Goal: Complete application form

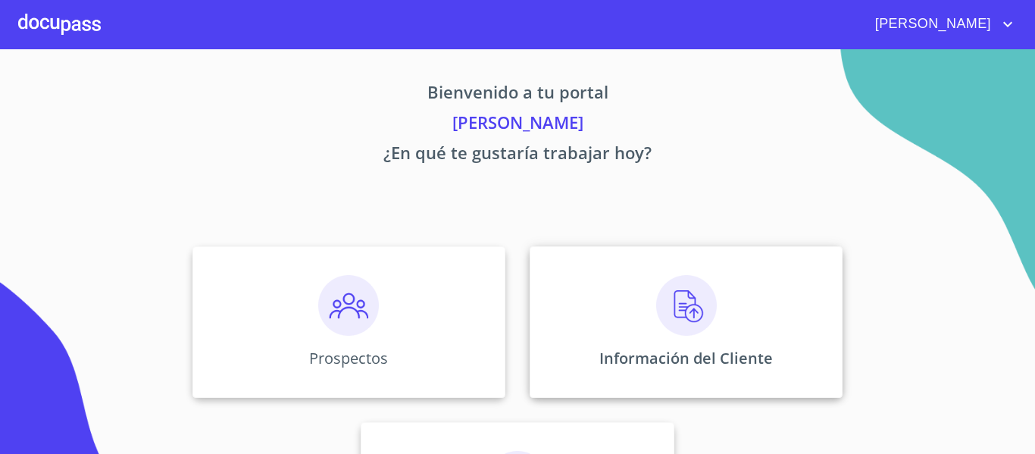
click at [643, 308] on div "Información del Cliente" at bounding box center [685, 321] width 313 height 151
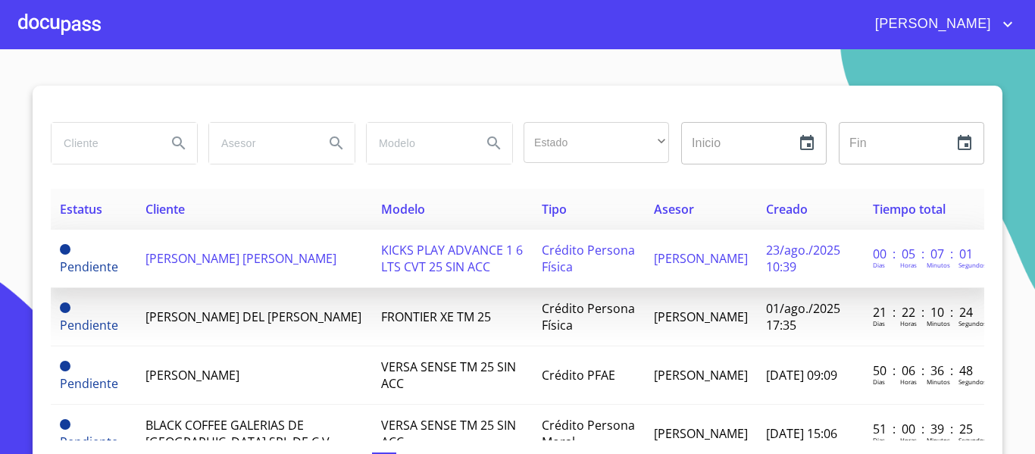
click at [270, 258] on td "[PERSON_NAME] [PERSON_NAME]" at bounding box center [254, 259] width 236 height 58
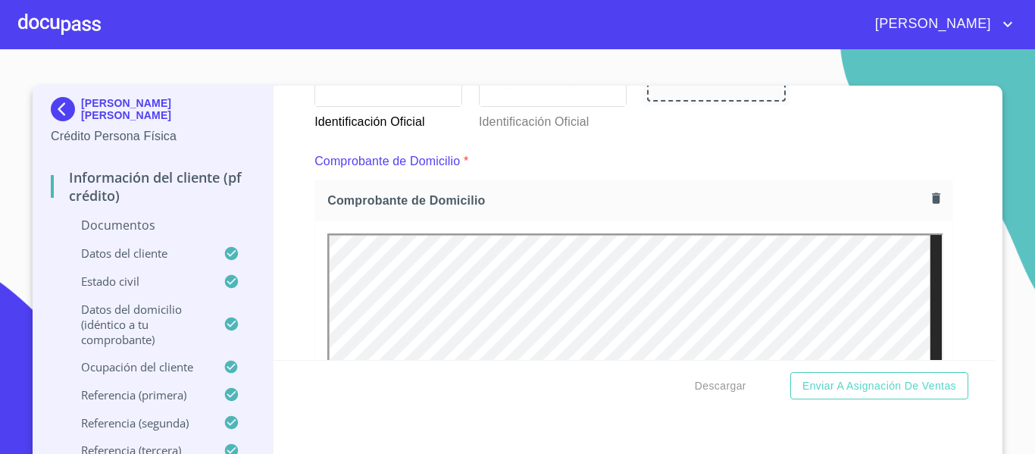
click at [292, 271] on div "Información del cliente (PF crédito) Documentos Documento de identificación.   …" at bounding box center [634, 223] width 722 height 274
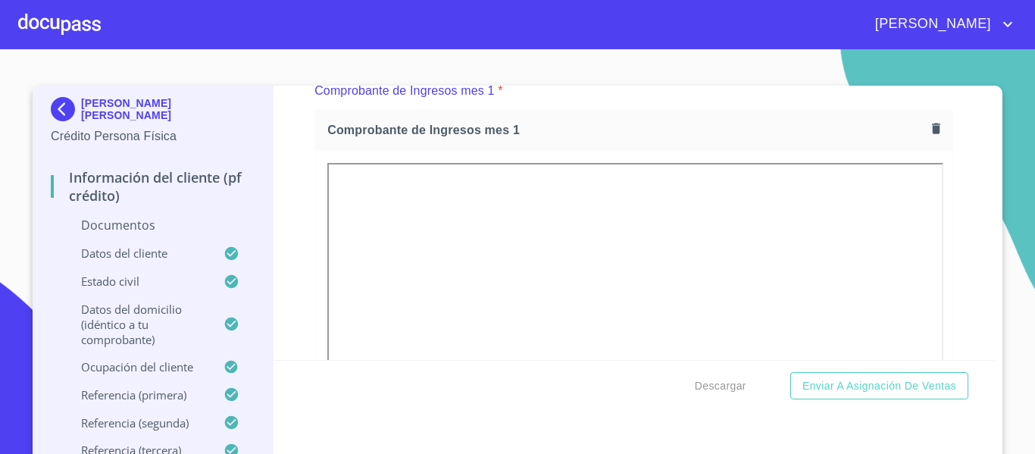
scroll to position [17, 0]
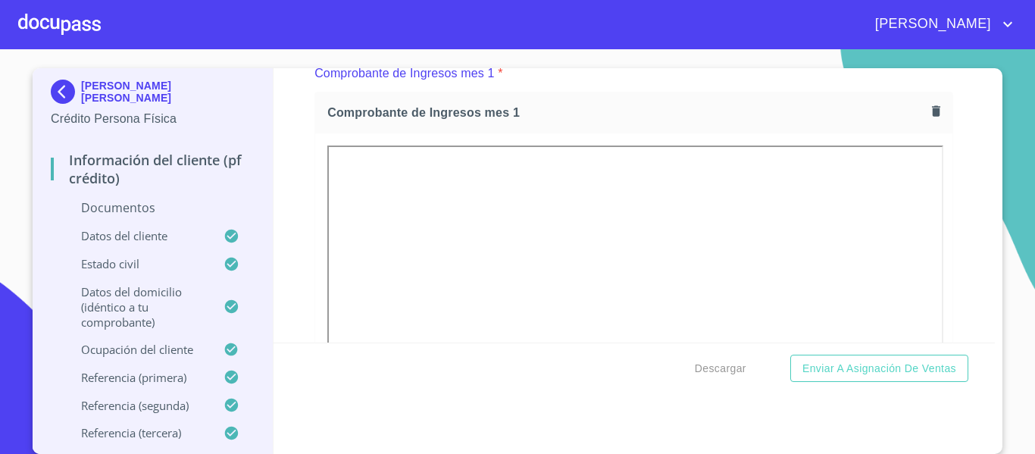
click at [298, 268] on div "Información del cliente (PF crédito) Documentos Documento de identificación.   …" at bounding box center [634, 205] width 722 height 274
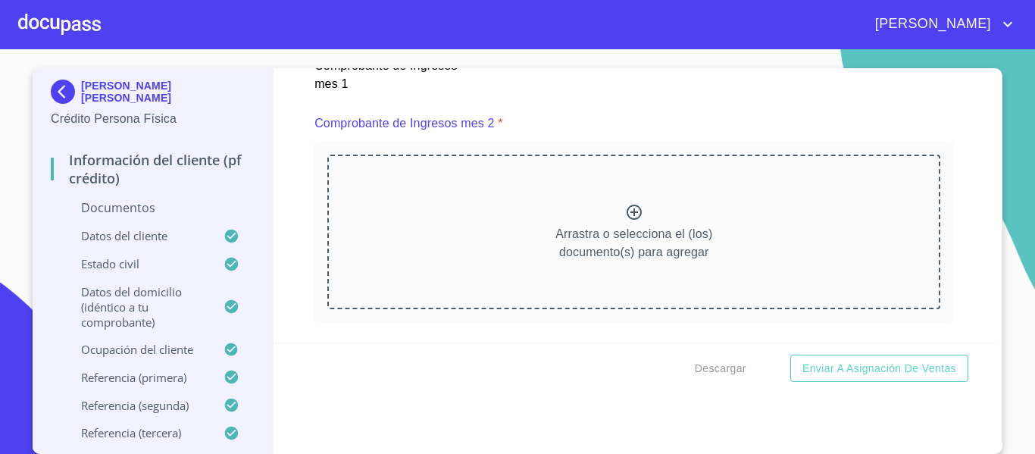
scroll to position [2121, 0]
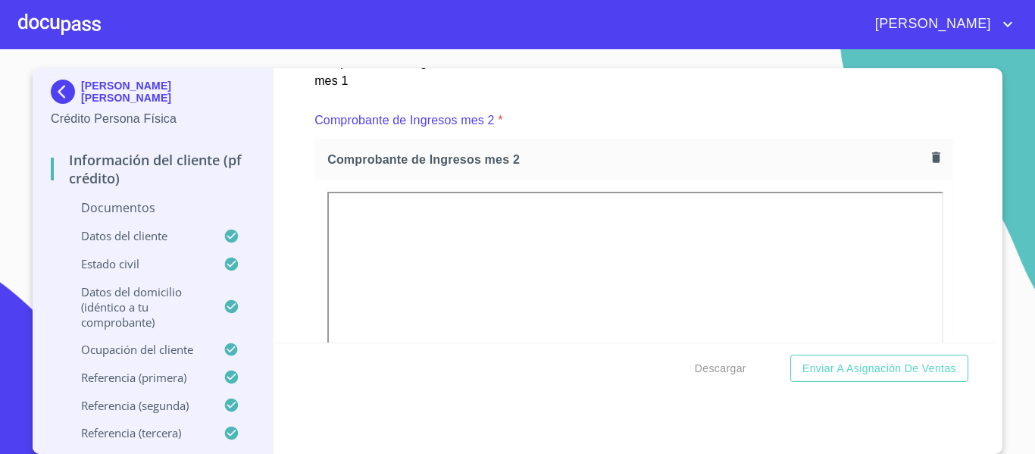
click at [298, 253] on div "Información del cliente (PF crédito) Documentos Documento de identificación.   …" at bounding box center [634, 205] width 722 height 274
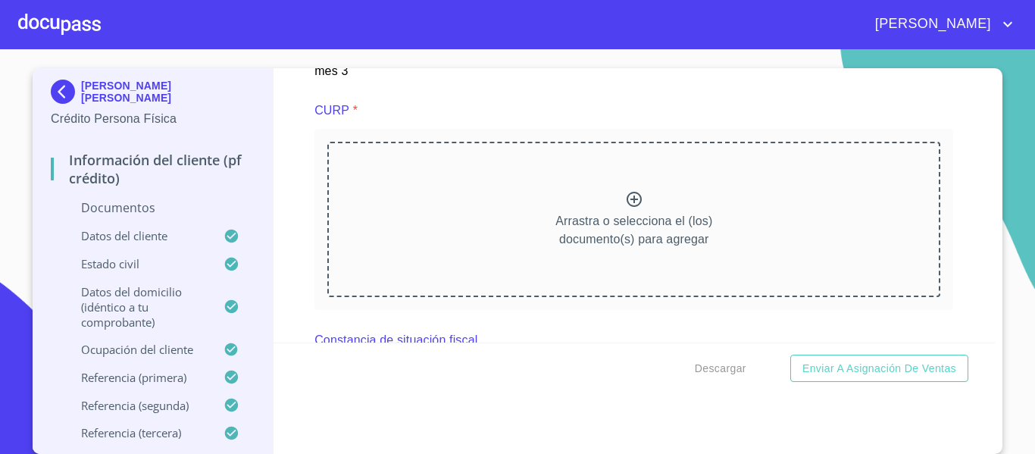
scroll to position [3409, 0]
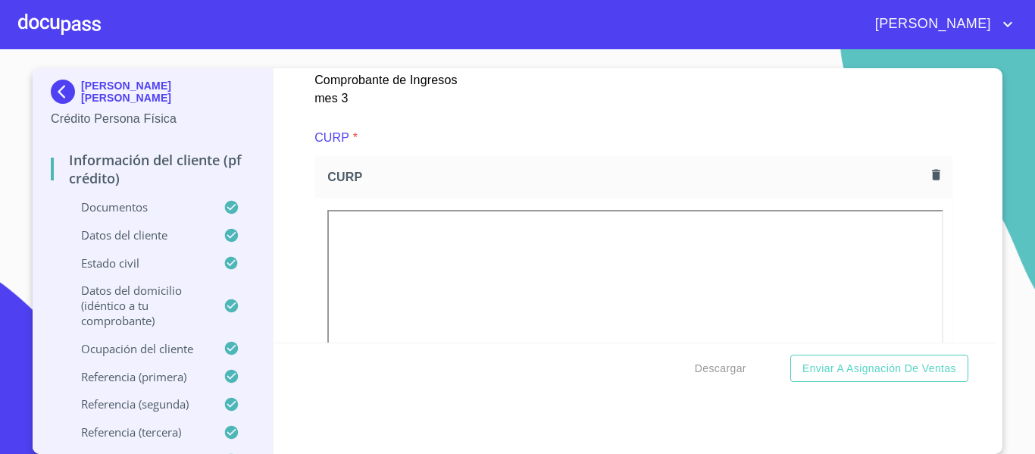
click at [281, 262] on div "Información del cliente (PF crédito) Documentos Documento de identificación.   …" at bounding box center [634, 205] width 722 height 274
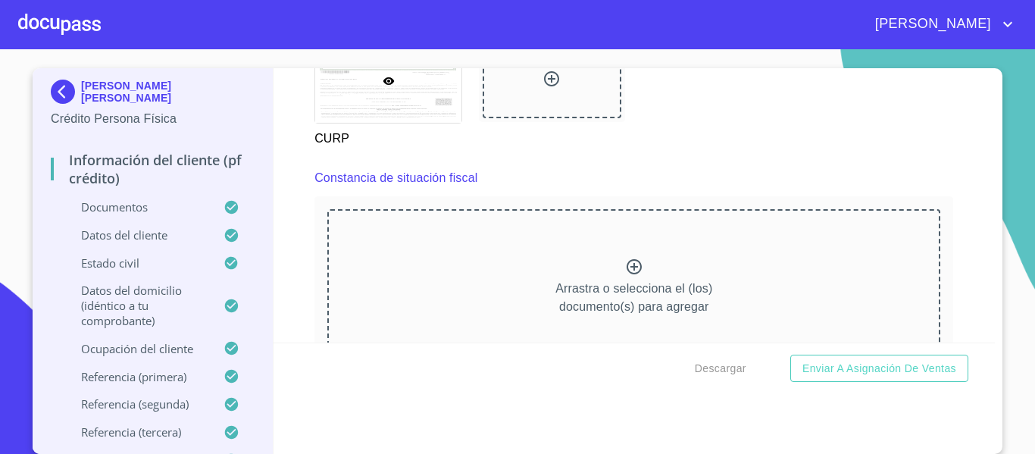
scroll to position [4090, 0]
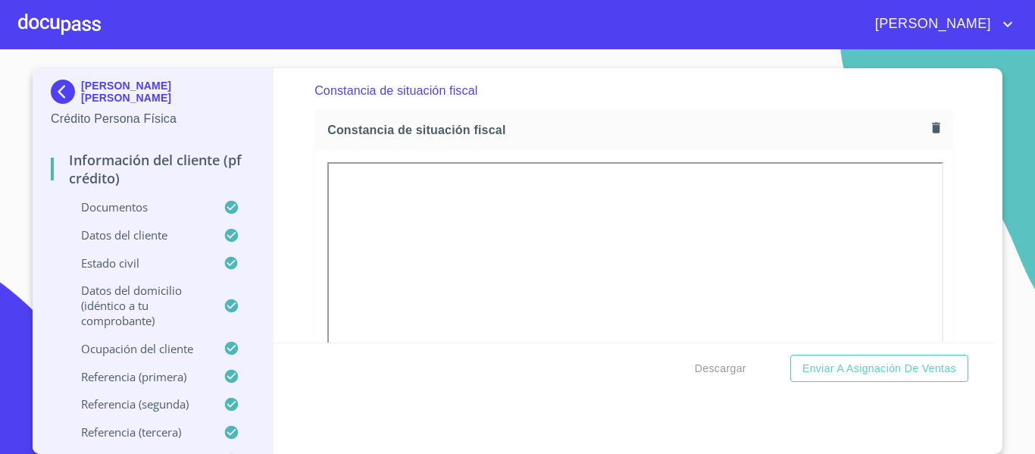
click at [277, 208] on div "Información del cliente (PF crédito) Documentos Documento de identificación.   …" at bounding box center [634, 205] width 722 height 274
click at [932, 133] on icon "button" at bounding box center [936, 127] width 8 height 11
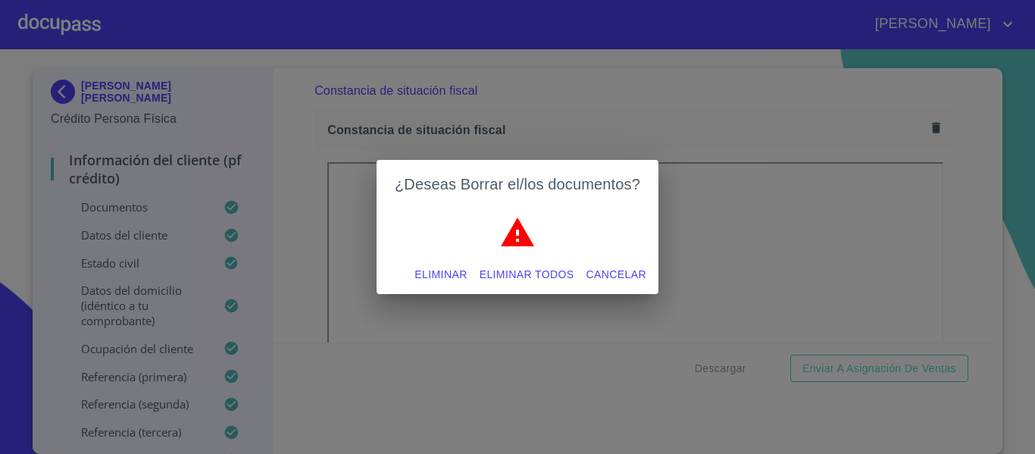
click at [435, 269] on span "Eliminar" at bounding box center [440, 274] width 52 height 19
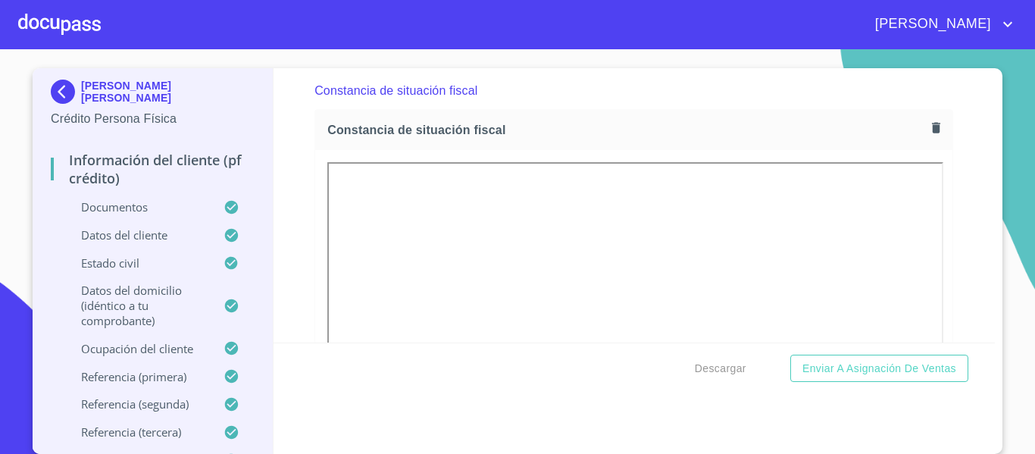
click at [299, 247] on div "Información del cliente (PF crédito) Documentos Documento de identificación.   …" at bounding box center [634, 205] width 722 height 274
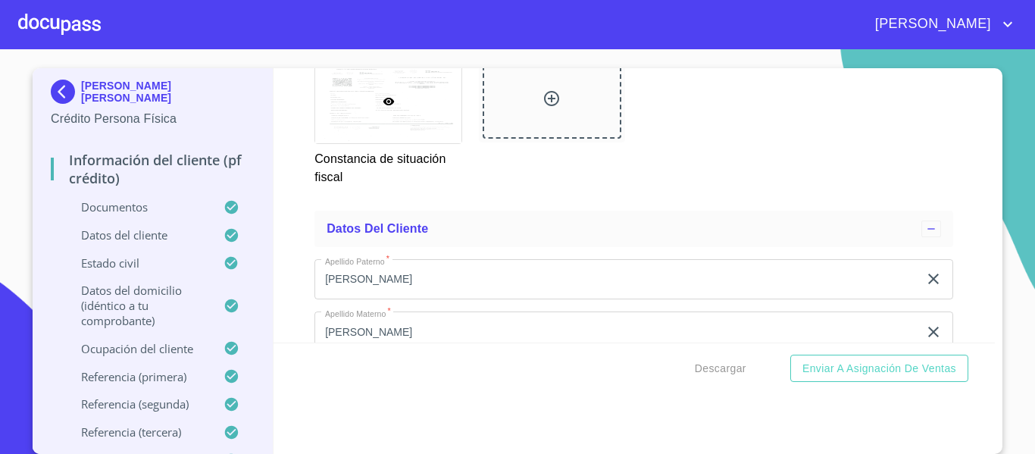
scroll to position [4696, 0]
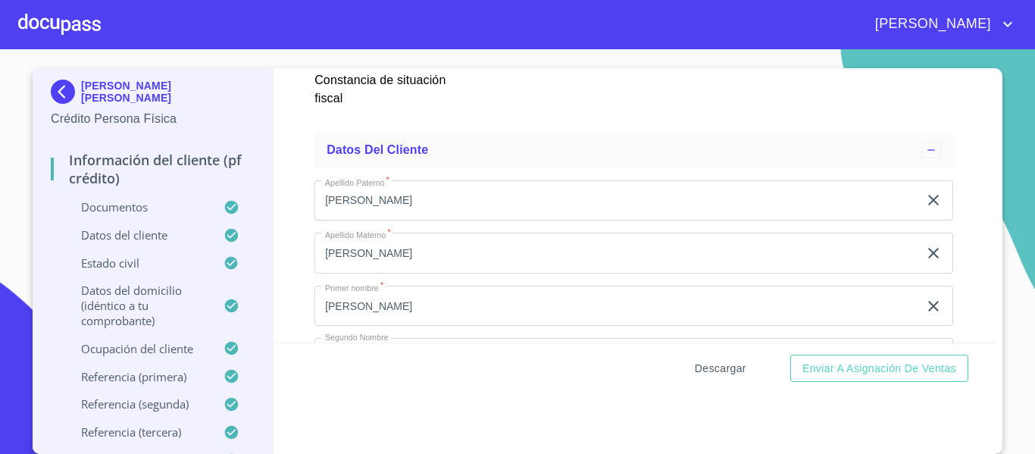
click at [710, 372] on span "Descargar" at bounding box center [721, 368] width 52 height 19
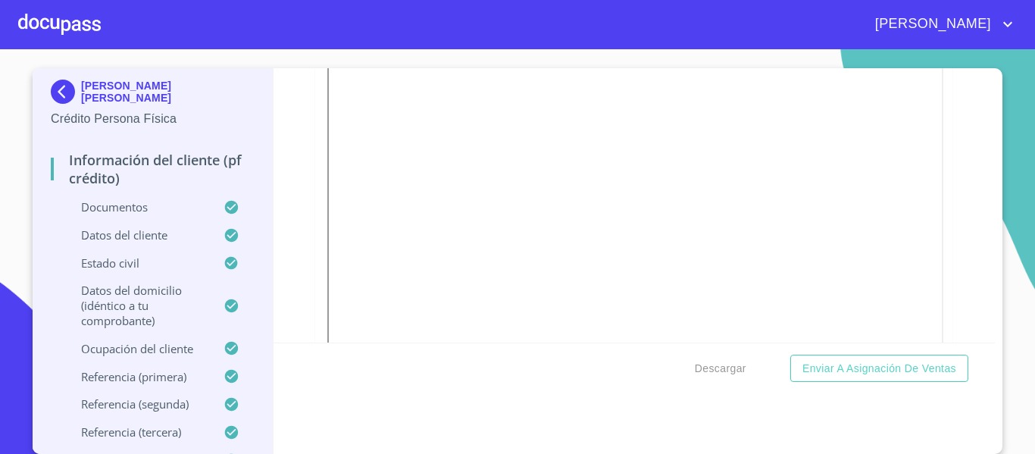
scroll to position [227, 0]
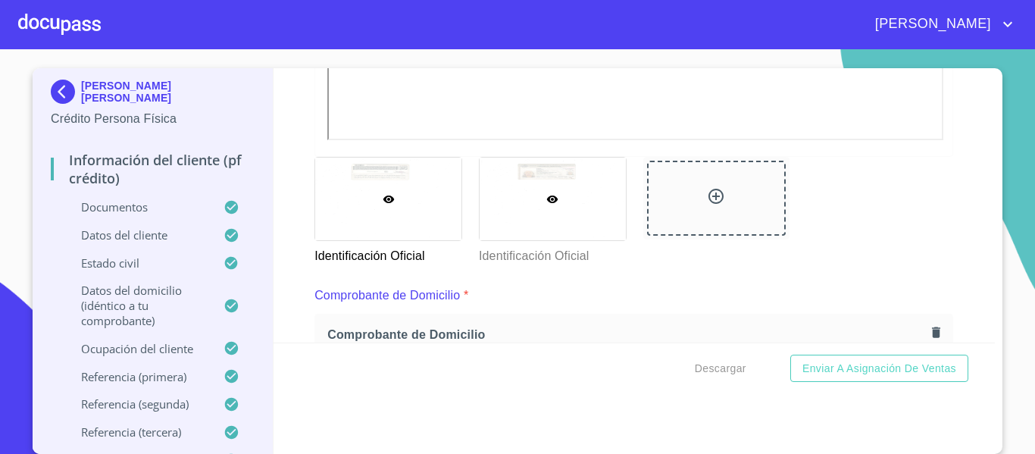
click at [570, 194] on div at bounding box center [552, 199] width 146 height 83
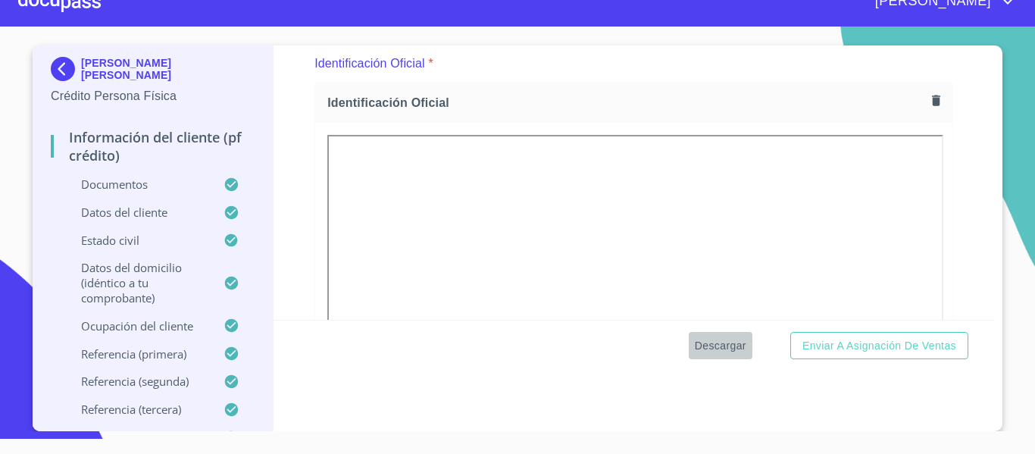
click at [720, 345] on span "Descargar" at bounding box center [721, 345] width 52 height 19
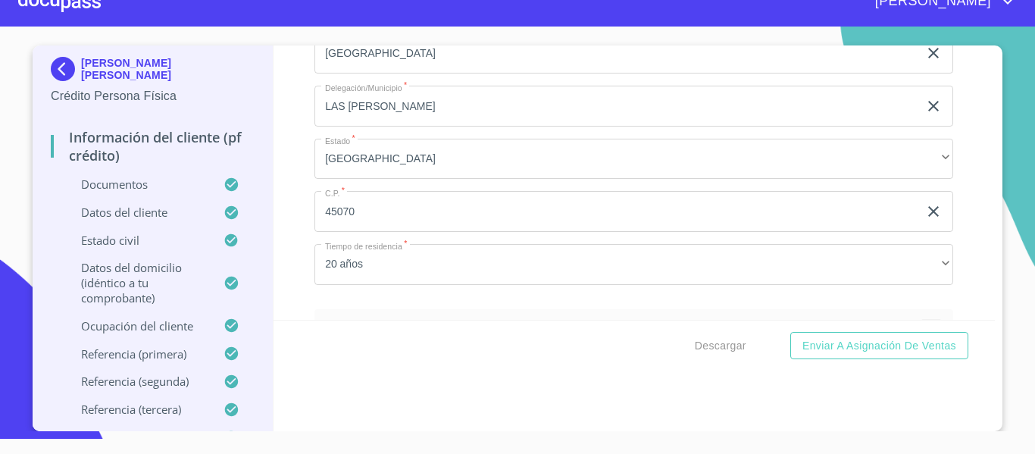
scroll to position [6392, 0]
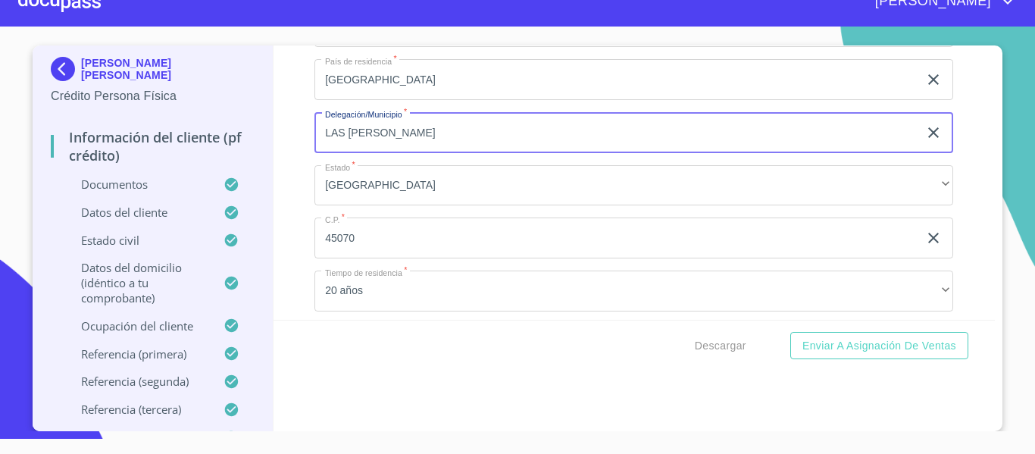
click at [414, 145] on input "LAS [PERSON_NAME]" at bounding box center [616, 132] width 604 height 41
type input "ZAPOPAN"
click at [790, 332] on button "Enviar a Asignación de Ventas" at bounding box center [879, 346] width 178 height 28
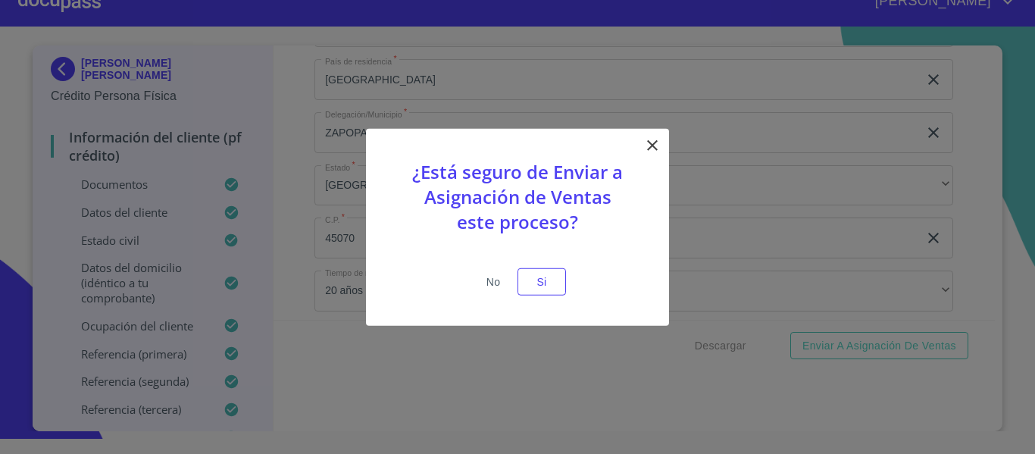
click at [489, 284] on span "No" at bounding box center [493, 281] width 36 height 19
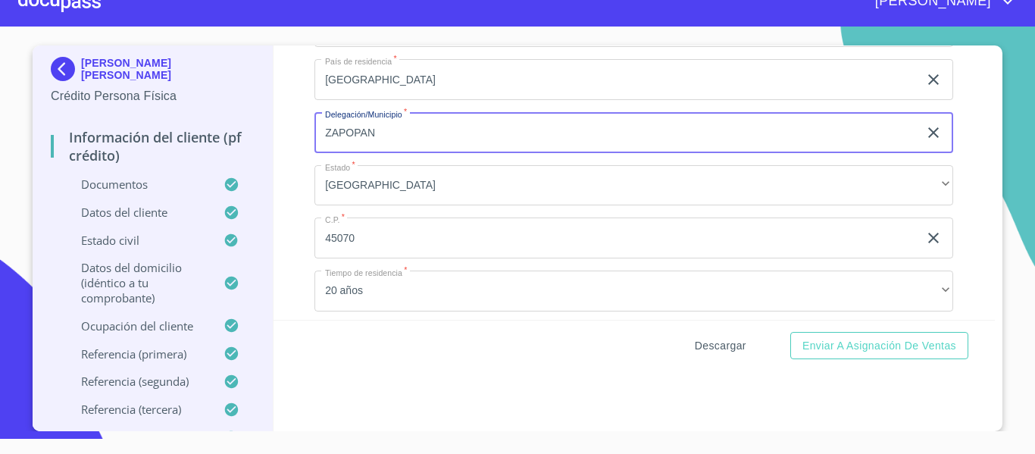
click at [719, 350] on span "Descargar" at bounding box center [721, 345] width 52 height 19
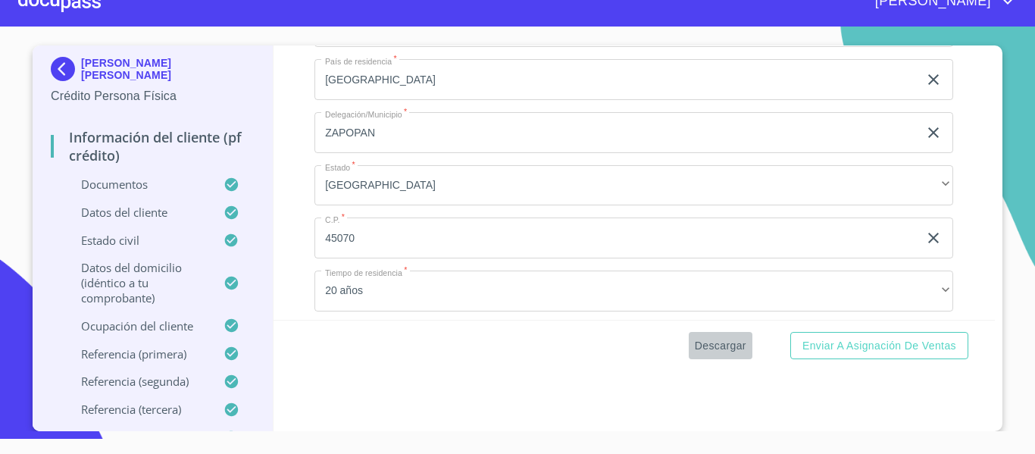
click at [729, 341] on span "Descargar" at bounding box center [721, 345] width 52 height 19
